Goal: Task Accomplishment & Management: Manage account settings

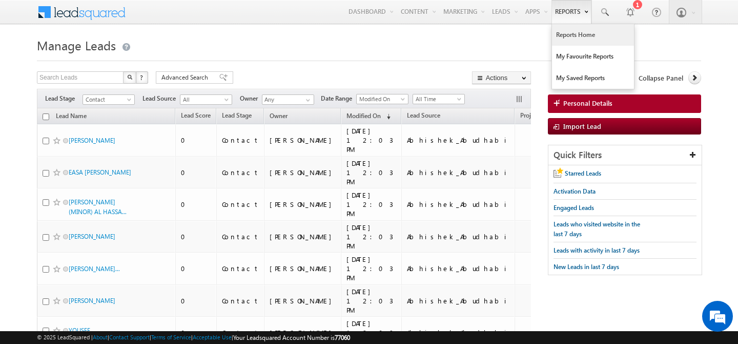
click at [564, 30] on link "Reports Home" at bounding box center [593, 35] width 82 height 22
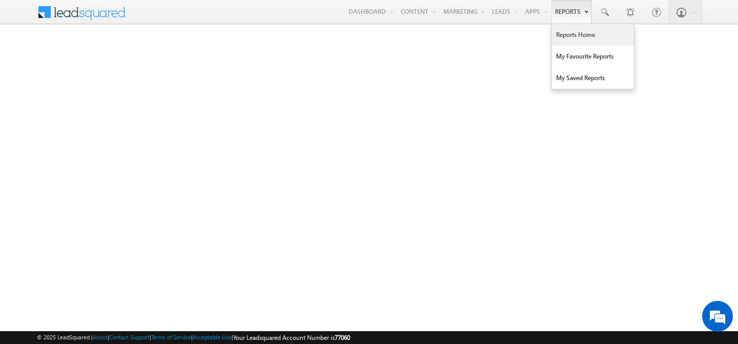
click at [565, 19] on link "Reports" at bounding box center [572, 12] width 40 height 24
click at [568, 39] on link "Reports Home" at bounding box center [593, 35] width 82 height 22
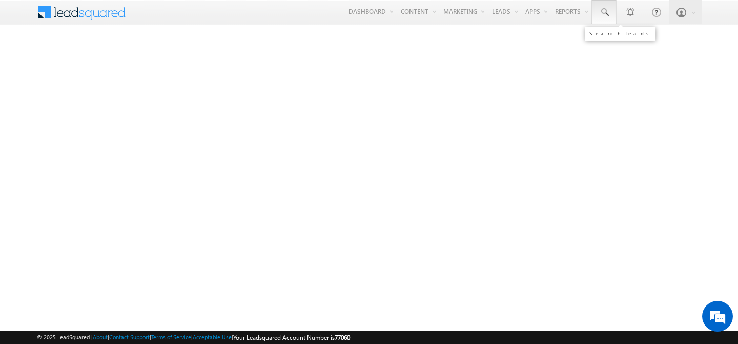
click at [605, 19] on link at bounding box center [604, 12] width 25 height 24
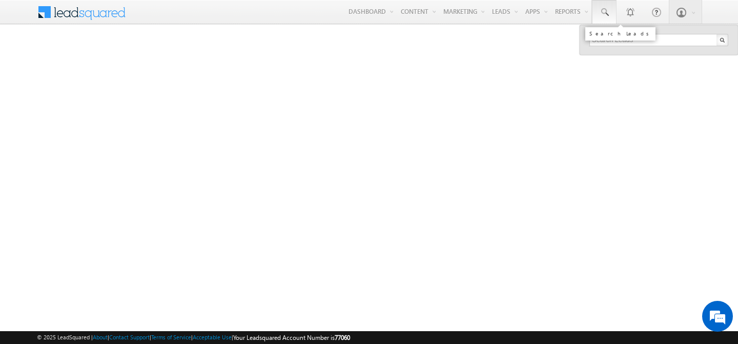
click at [609, 17] on span at bounding box center [604, 12] width 10 height 10
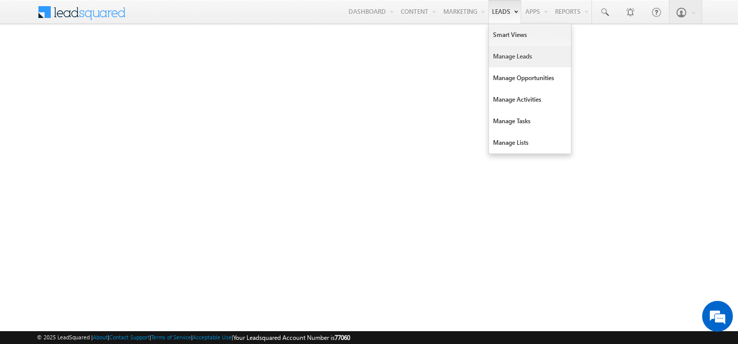
click at [513, 55] on link "Manage Leads" at bounding box center [530, 57] width 82 height 22
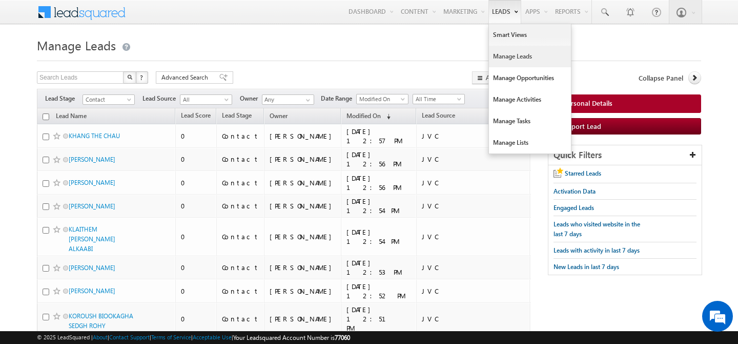
click at [507, 58] on link "Manage Leads" at bounding box center [530, 57] width 82 height 22
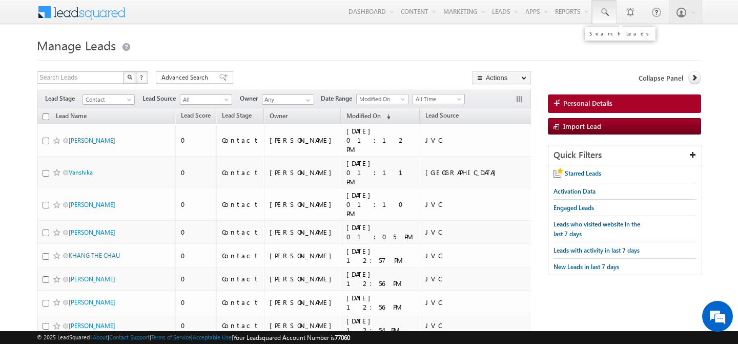
click at [602, 12] on span at bounding box center [604, 12] width 10 height 10
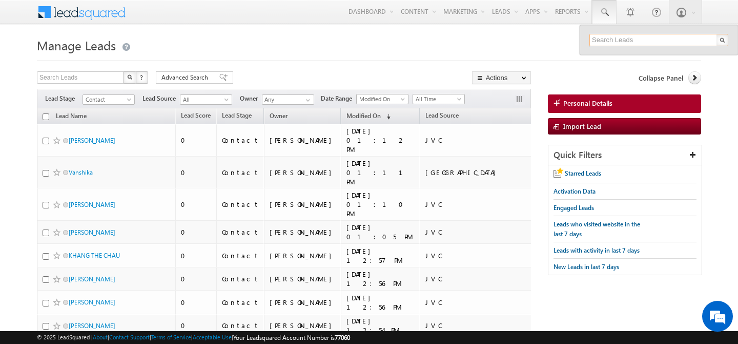
click at [621, 42] on input "text" at bounding box center [659, 40] width 139 height 12
type input "504490096"
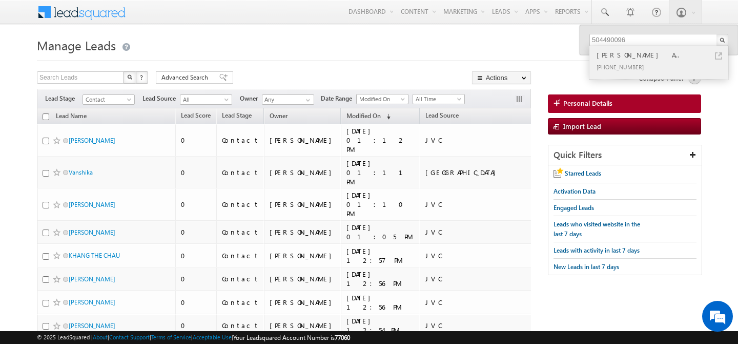
click at [638, 56] on div "SAIF MOHAMED ALI MUSABBEH A..." at bounding box center [663, 54] width 137 height 11
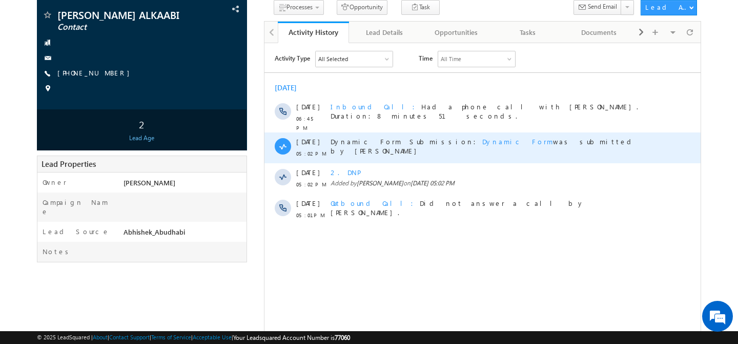
scroll to position [26, 0]
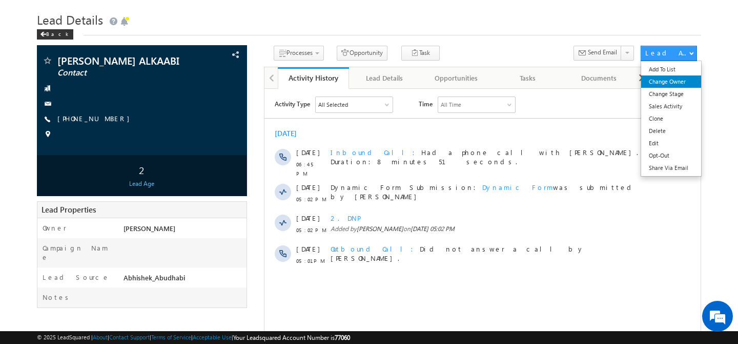
click at [667, 86] on link "Change Owner" at bounding box center [671, 81] width 60 height 12
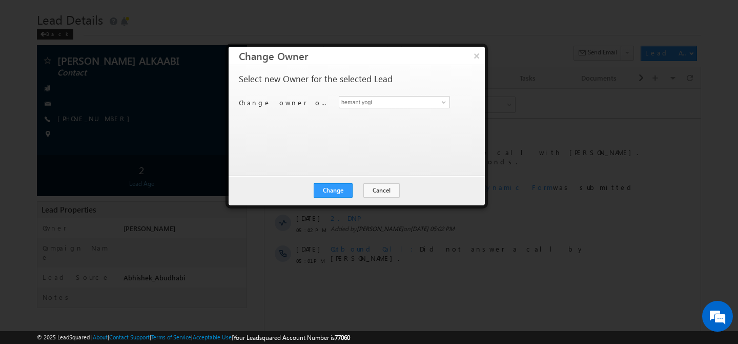
scroll to position [0, 0]
click at [394, 102] on input "hemant yogi" at bounding box center [394, 102] width 111 height 12
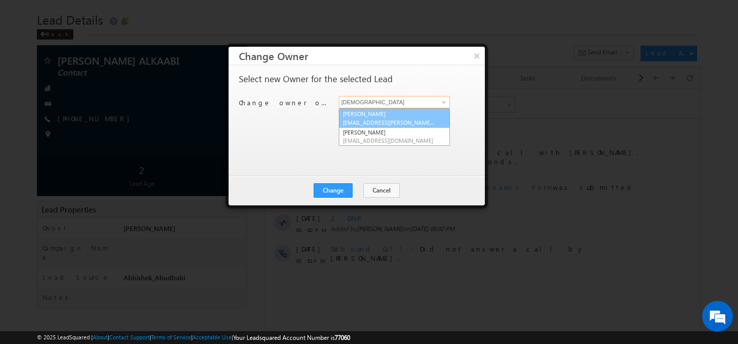
click at [392, 118] on span "abhishek.dalal@indglobal.ae" at bounding box center [389, 122] width 92 height 8
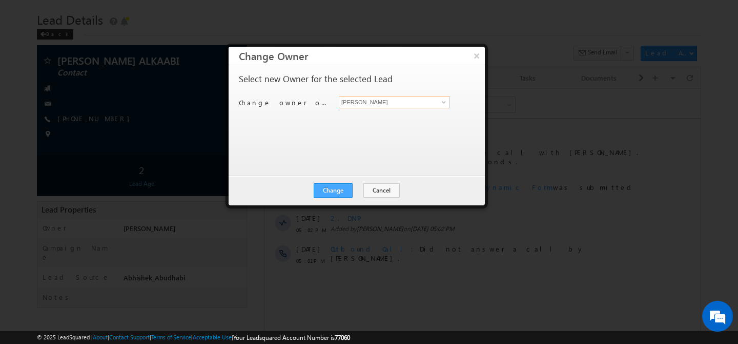
type input "[PERSON_NAME]"
click at [337, 190] on button "Change" at bounding box center [333, 190] width 39 height 14
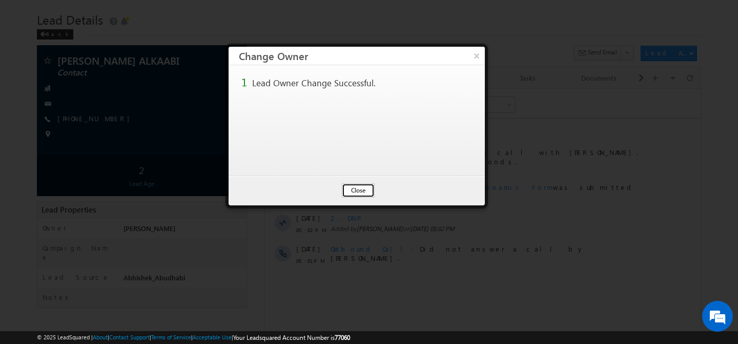
click at [357, 190] on button "Close" at bounding box center [358, 190] width 33 height 14
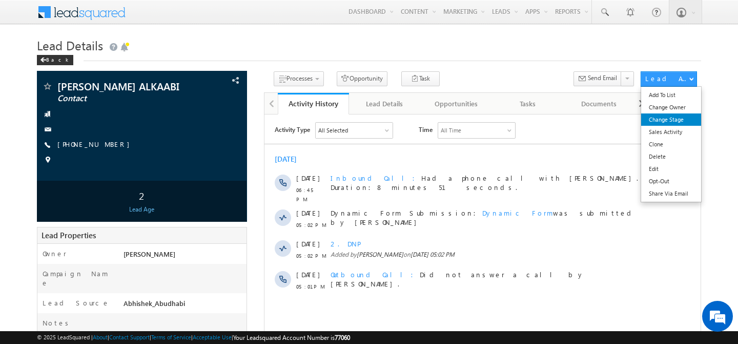
click at [674, 115] on link "Change Stage" at bounding box center [671, 119] width 60 height 12
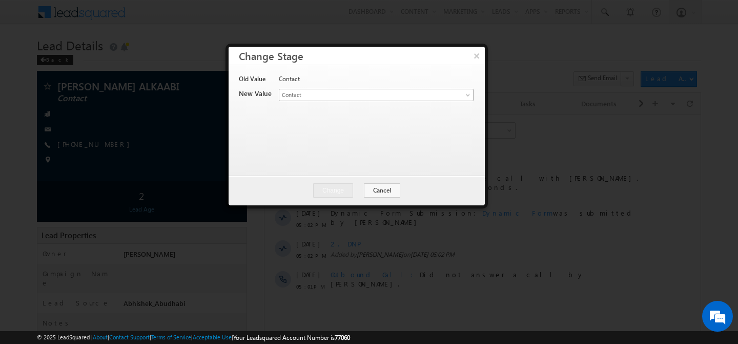
click at [379, 98] on span "Contact" at bounding box center [359, 94] width 160 height 9
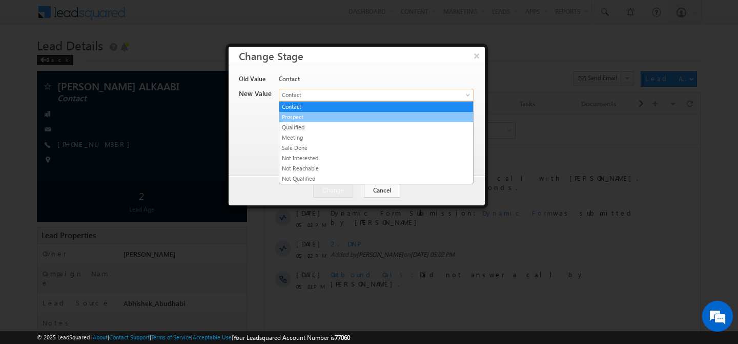
click at [339, 115] on link "Prospect" at bounding box center [376, 116] width 194 height 9
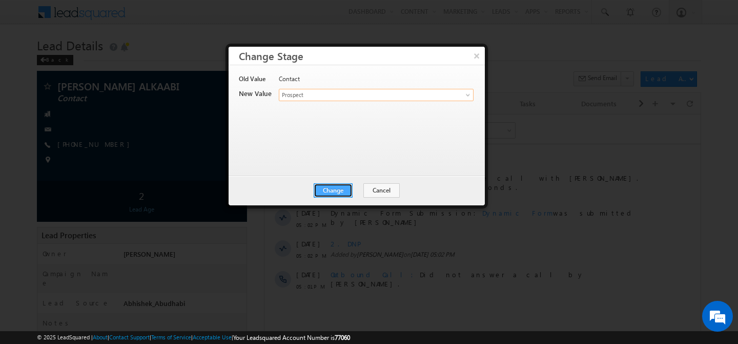
click at [345, 186] on button "Change" at bounding box center [333, 190] width 39 height 14
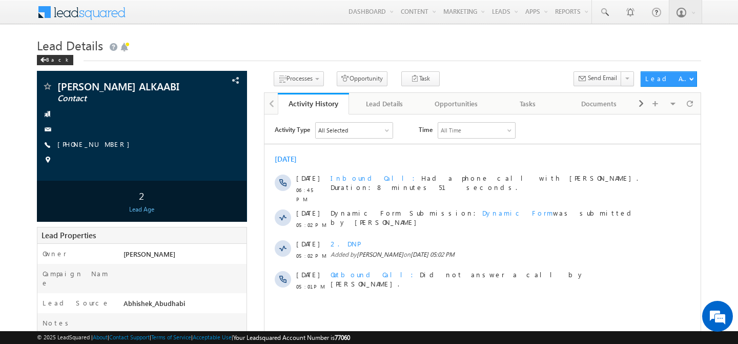
click at [479, 60] on div "Back" at bounding box center [369, 57] width 664 height 7
